Goal: Task Accomplishment & Management: Use online tool/utility

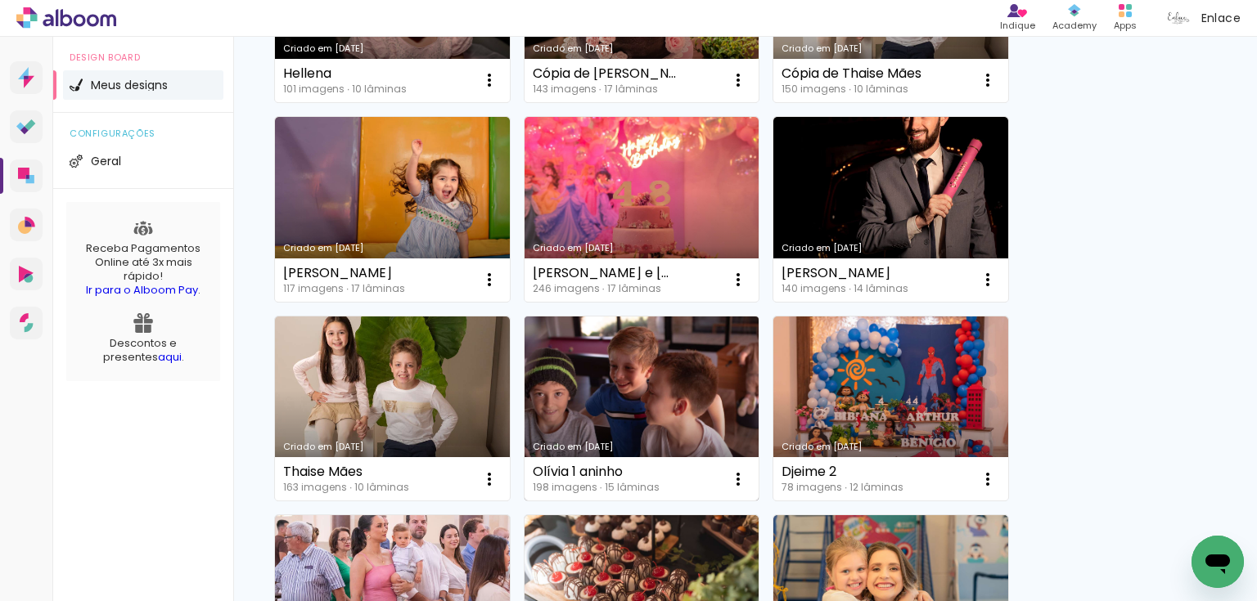
scroll to position [1091, 0]
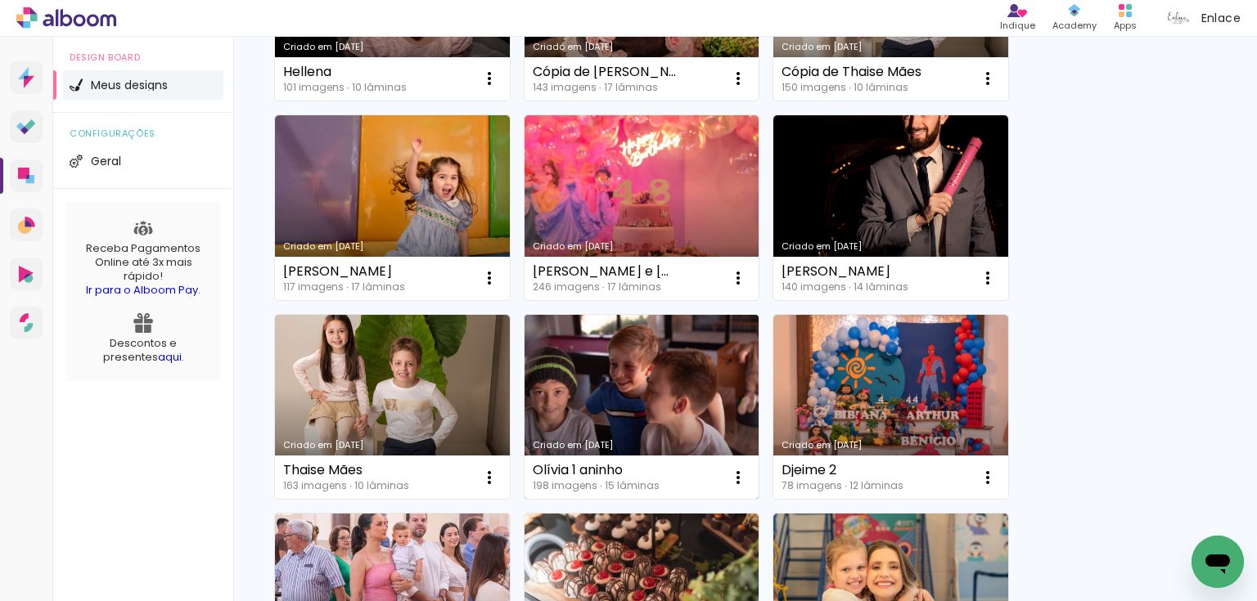
click at [677, 347] on link "Criado em [DATE]" at bounding box center [641, 407] width 235 height 185
